Goal: Task Accomplishment & Management: Complete application form

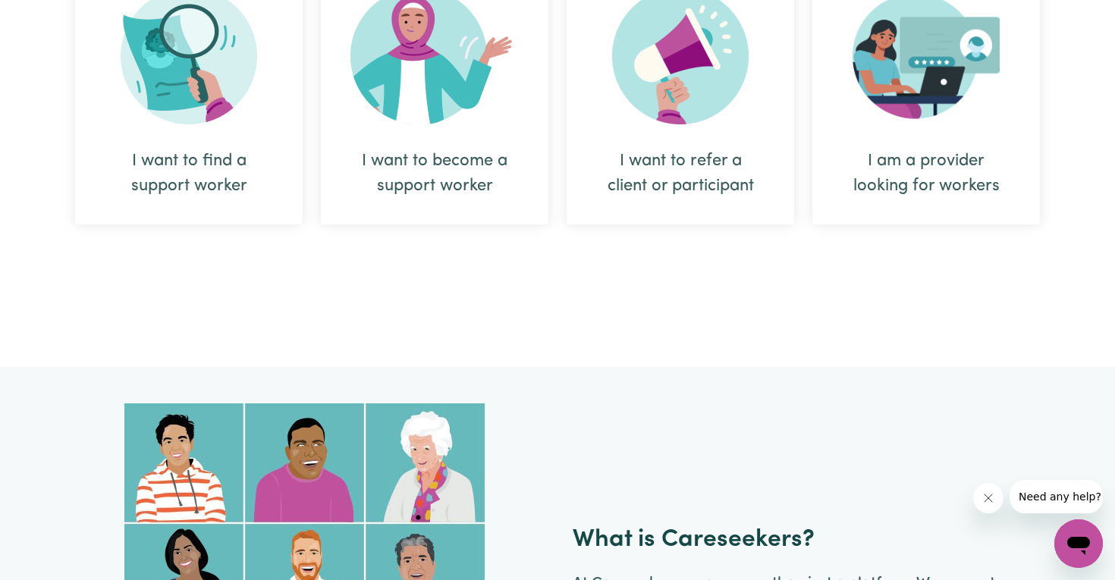
scroll to position [708, 0]
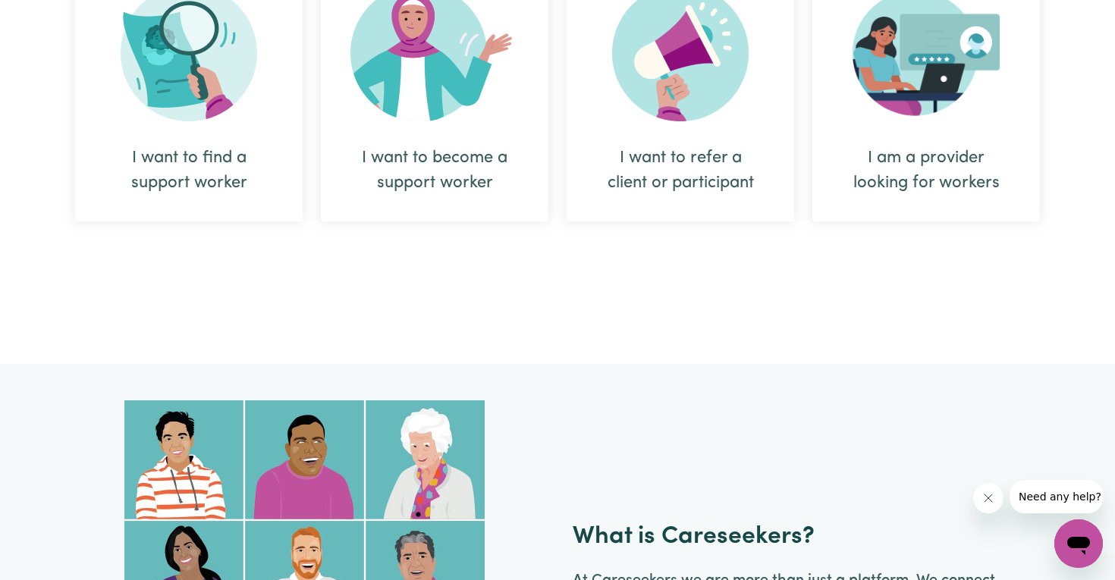
click at [482, 115] on img at bounding box center [434, 53] width 168 height 137
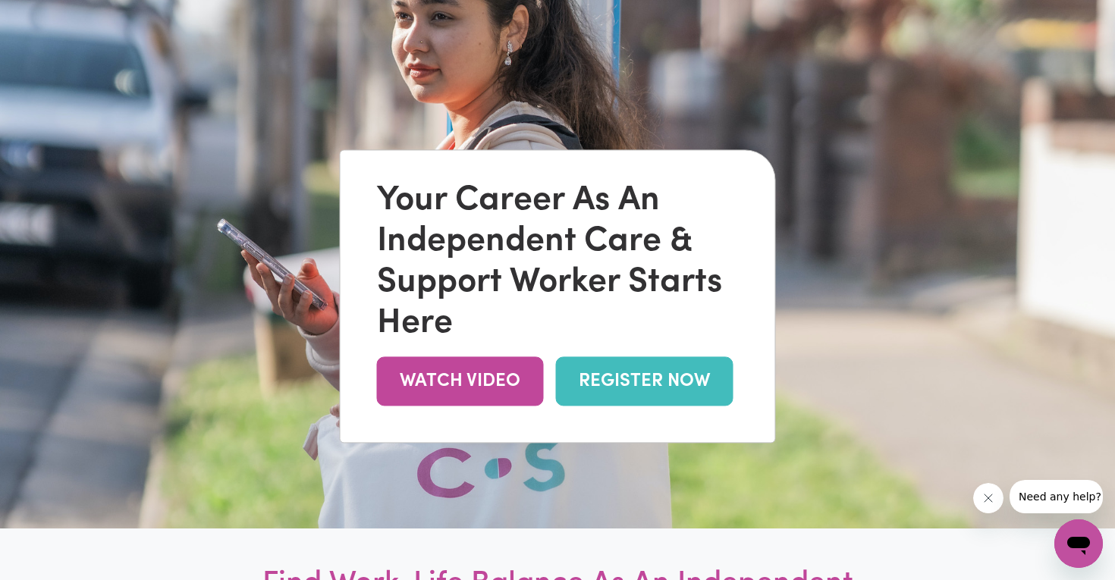
scroll to position [266, 0]
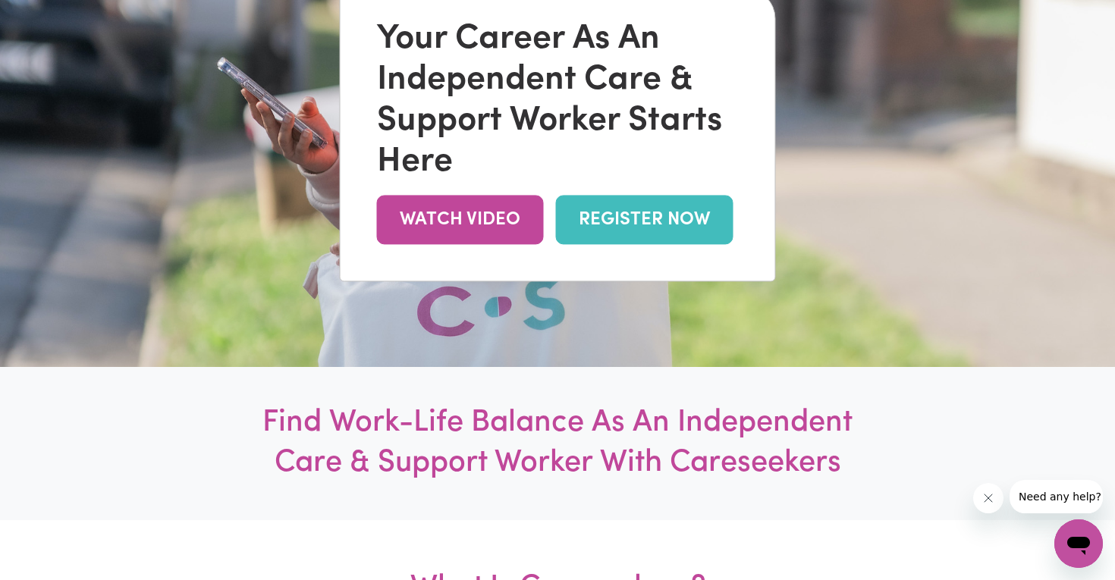
click at [663, 214] on link "REGISTER NOW" at bounding box center [644, 219] width 177 height 49
